Goal: Complete application form

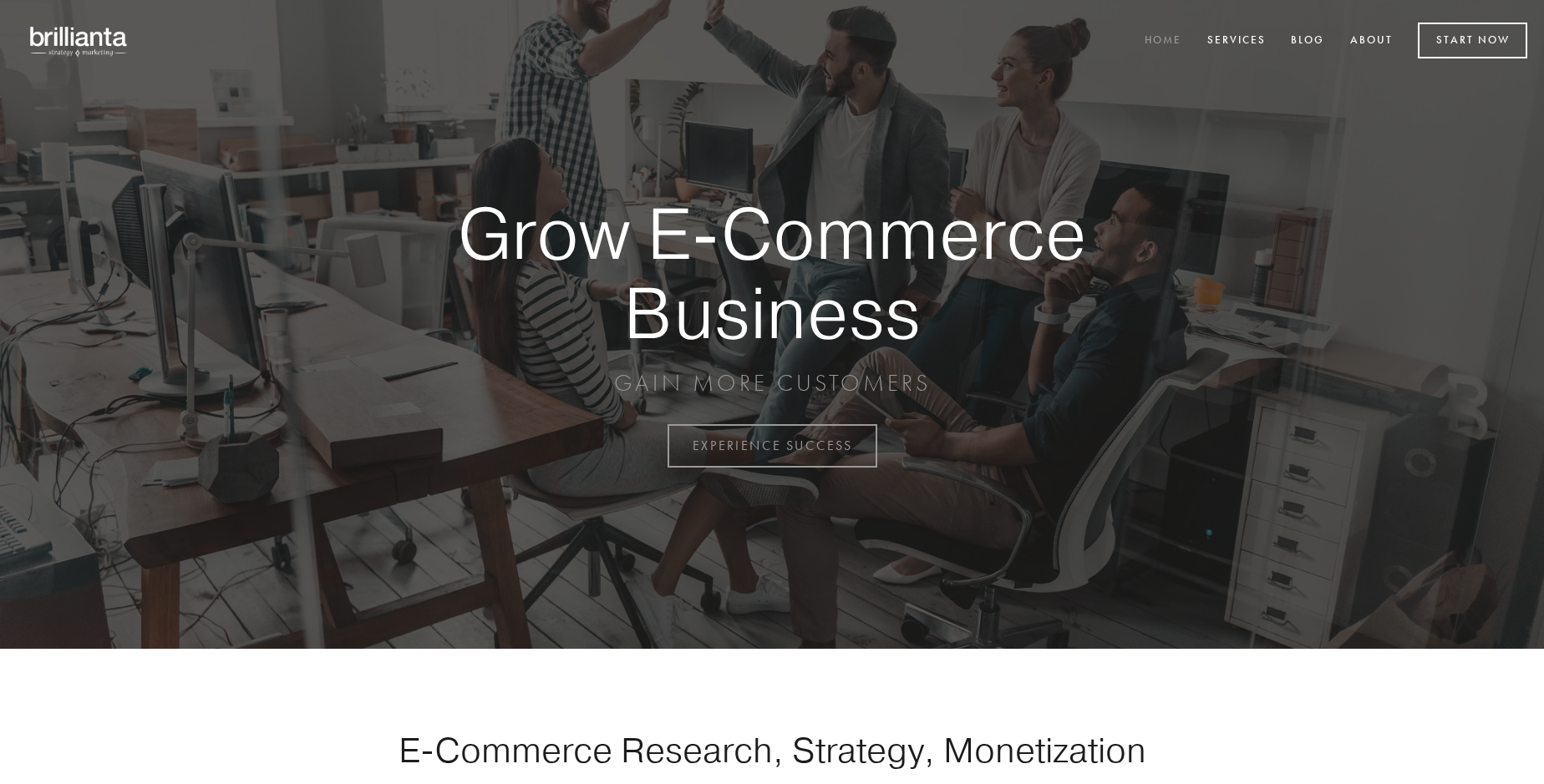
scroll to position [4379, 0]
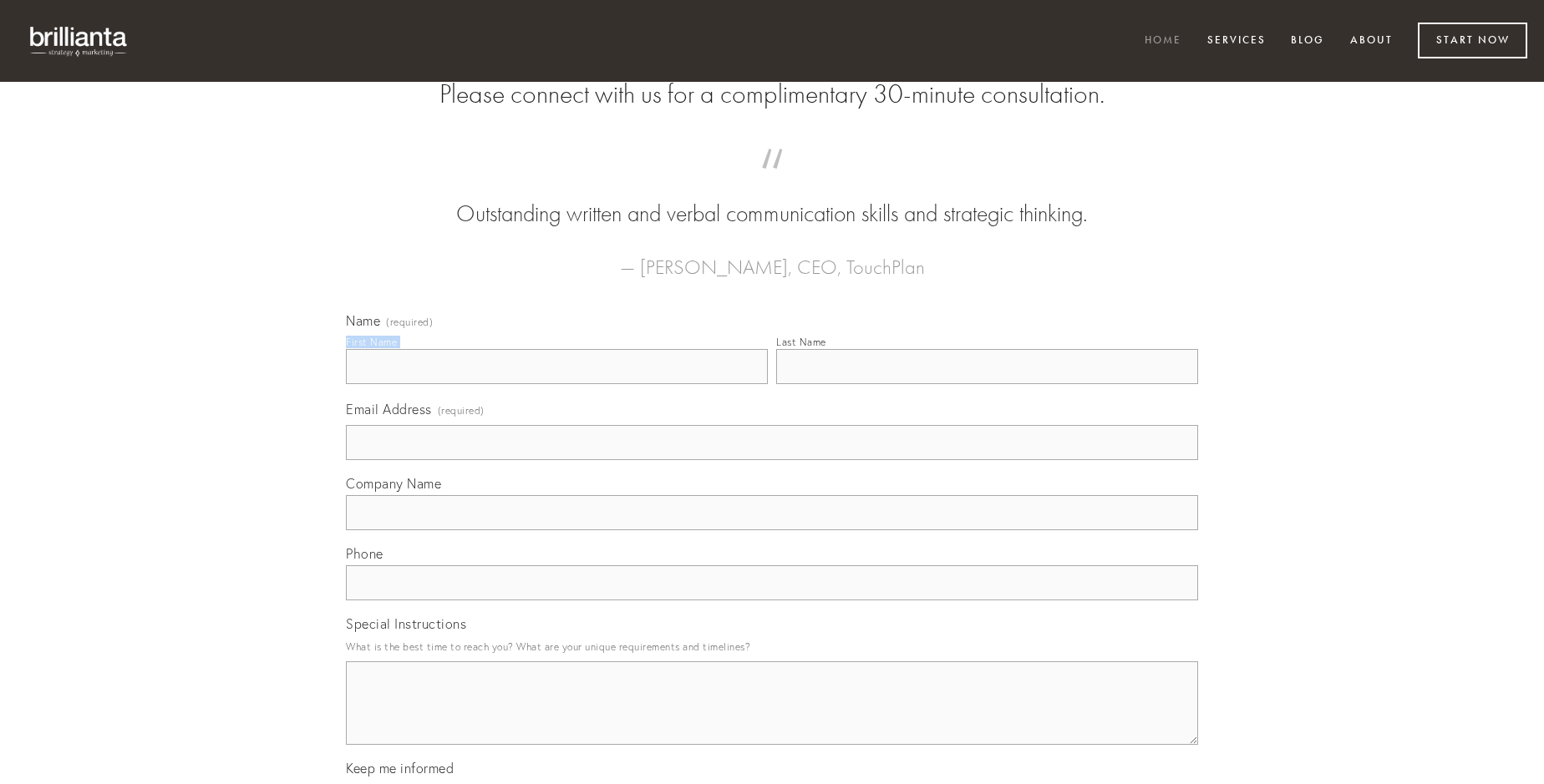
type input "[PERSON_NAME]"
click at [986, 384] on input "Last Name" at bounding box center [987, 367] width 422 height 35
type input "[PERSON_NAME]"
click at [772, 460] on input "Email Address (required)" at bounding box center [772, 443] width 852 height 35
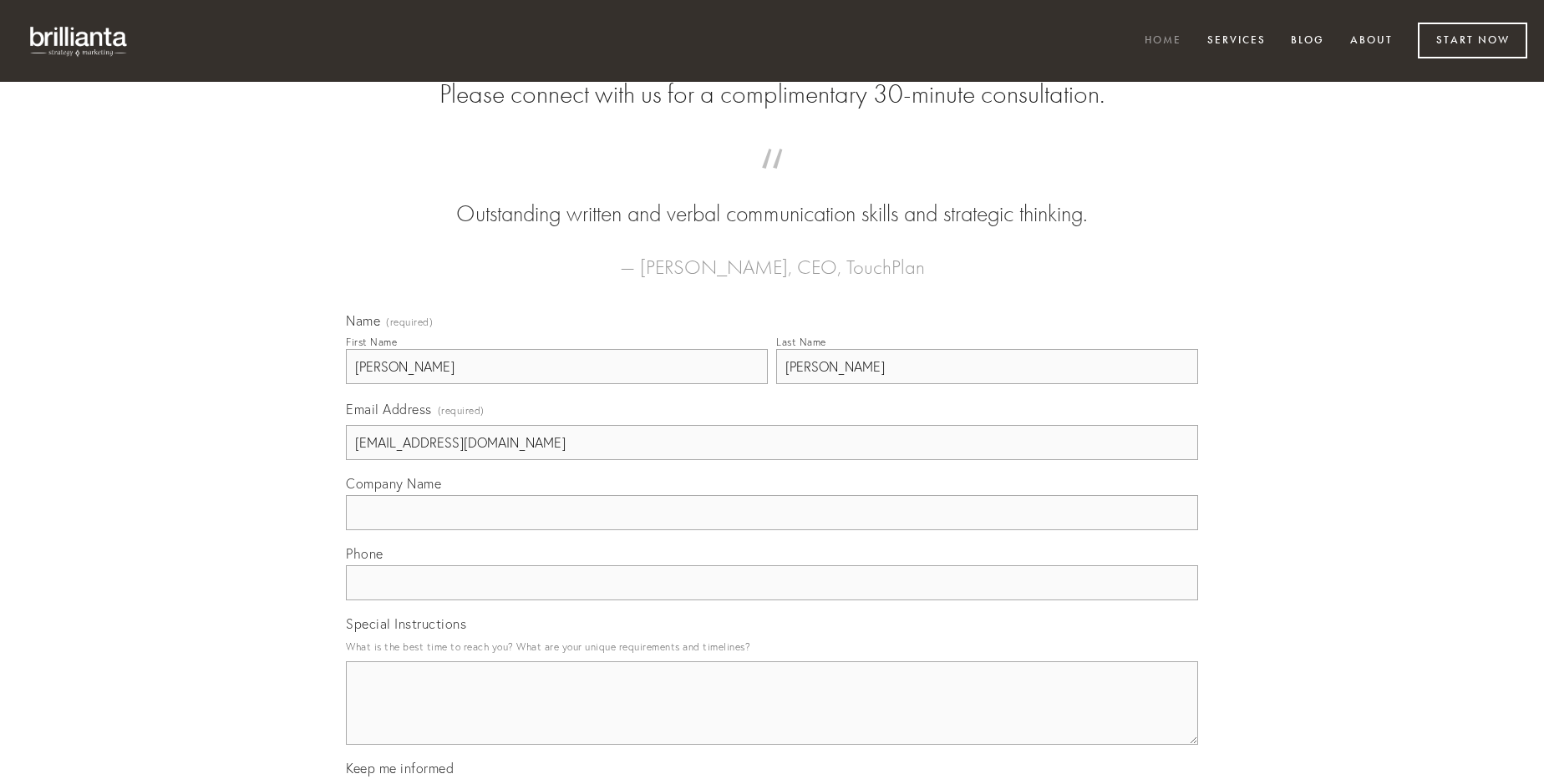
type input "[EMAIL_ADDRESS][DOMAIN_NAME]"
click at [772, 530] on input "Company Name" at bounding box center [772, 512] width 852 height 35
type input "cauda"
click at [772, 601] on input "text" at bounding box center [772, 583] width 852 height 35
click at [772, 719] on textarea "Special Instructions" at bounding box center [772, 703] width 852 height 83
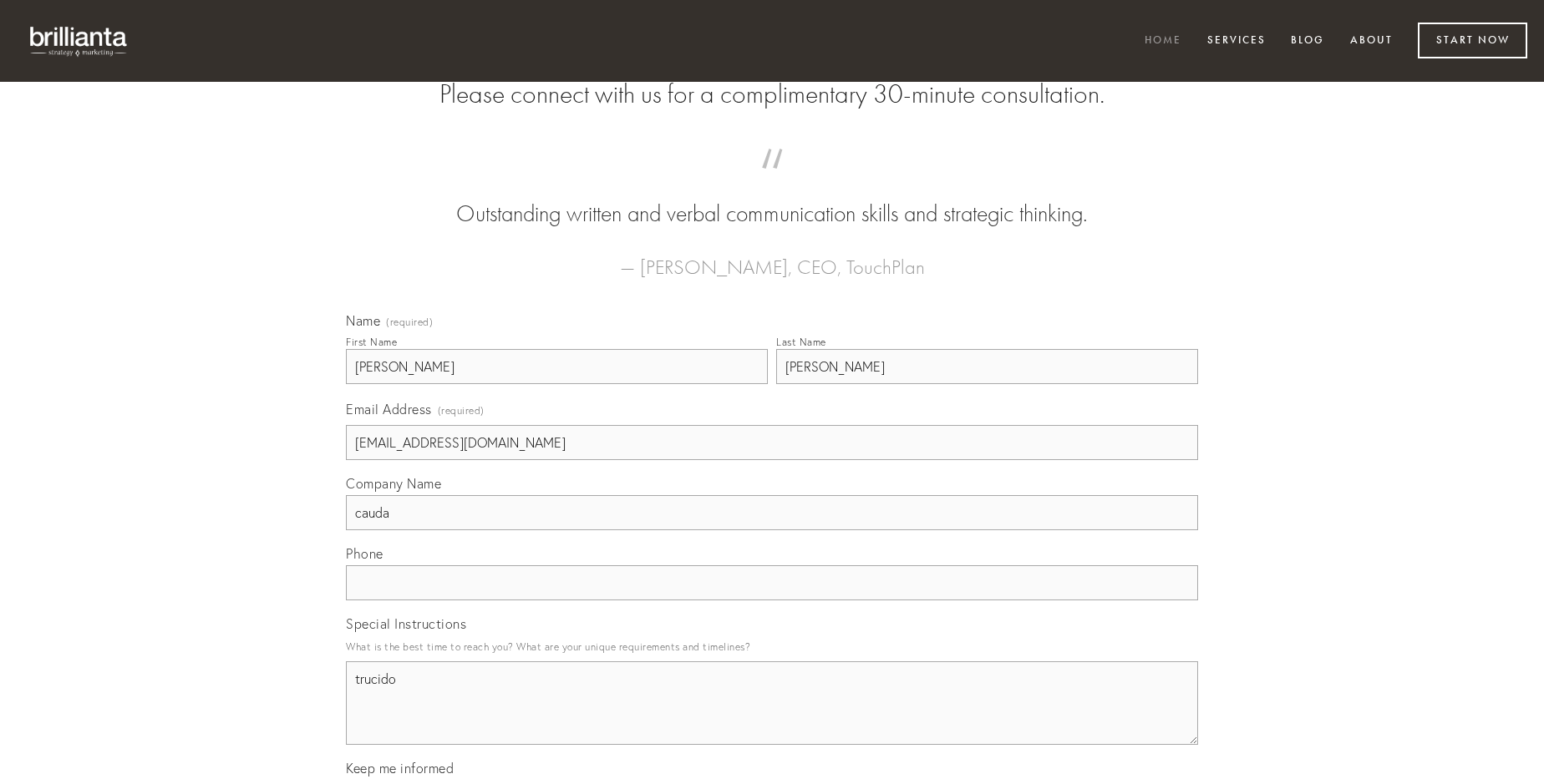
type textarea "trucido"
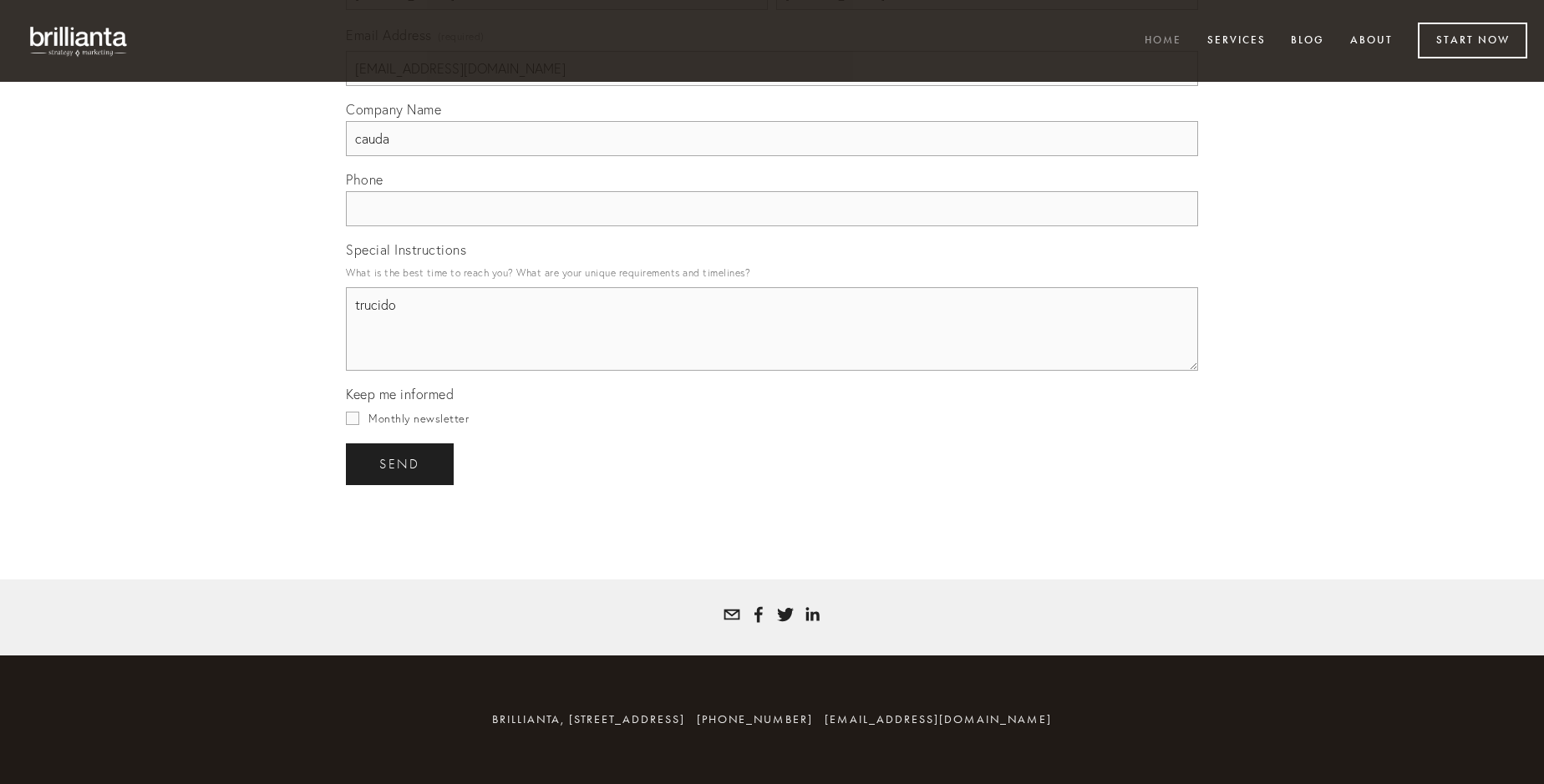
click at [401, 464] on span "send" at bounding box center [400, 464] width 41 height 15
